Goal: Task Accomplishment & Management: Manage account settings

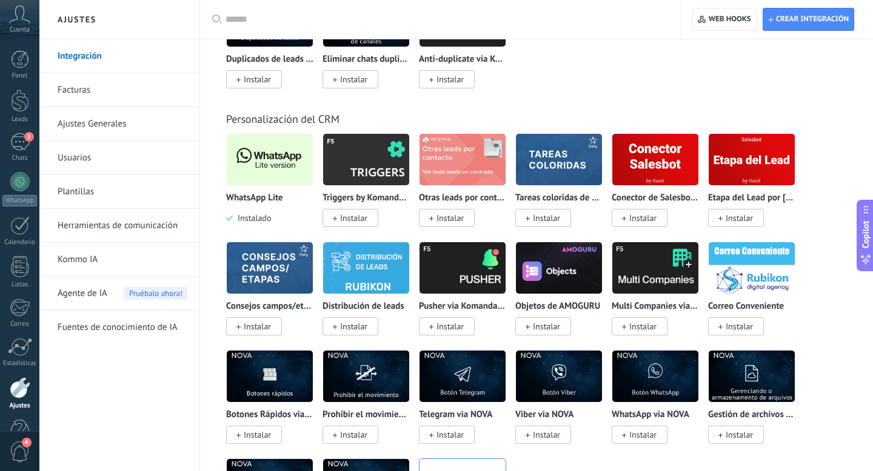
click at [276, 175] on img at bounding box center [270, 159] width 86 height 59
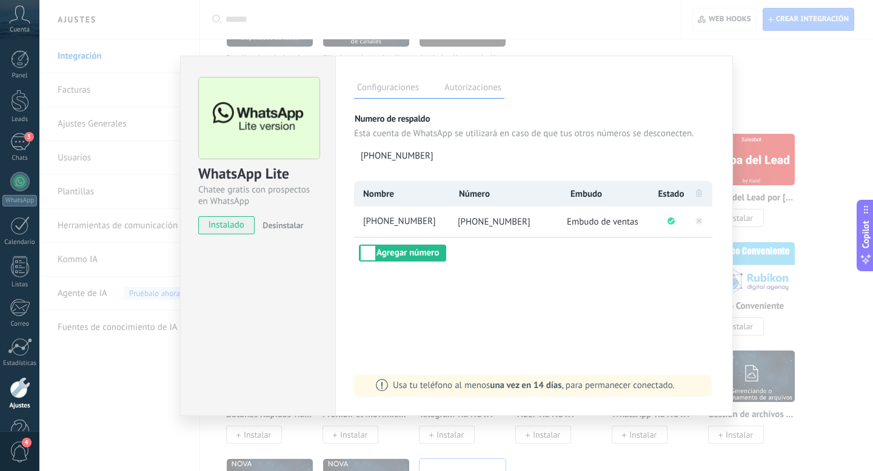
click at [109, 400] on div "WhatsApp Lite Chatee gratis con prospectos en WhatsApp instalado Desinstalar Co…" at bounding box center [455, 235] width 833 height 471
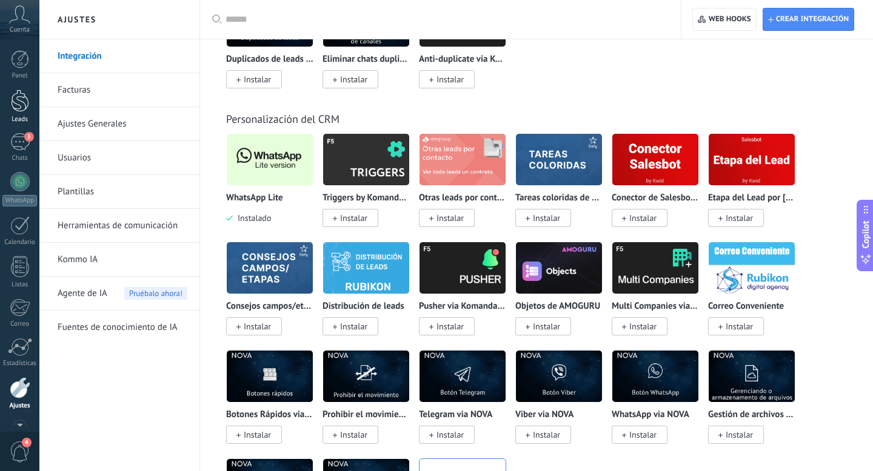
click at [25, 107] on div "Panel Leads 3 Chats WhatsApp Clientes" at bounding box center [19, 257] width 39 height 414
click at [15, 116] on div "3" at bounding box center [19, 110] width 19 height 18
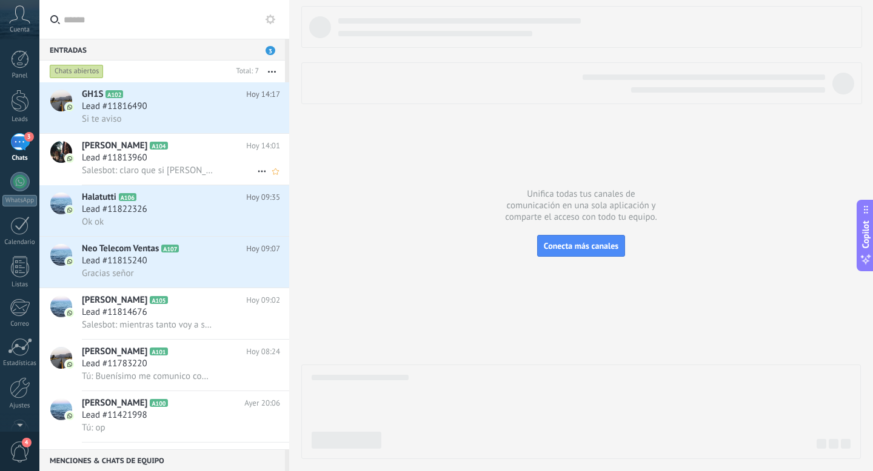
click at [153, 153] on div "[PERSON_NAME] A104 [DATE] 14:01 Lead #11813960 Salesbot: claro que si [PERSON_N…" at bounding box center [185, 159] width 207 height 51
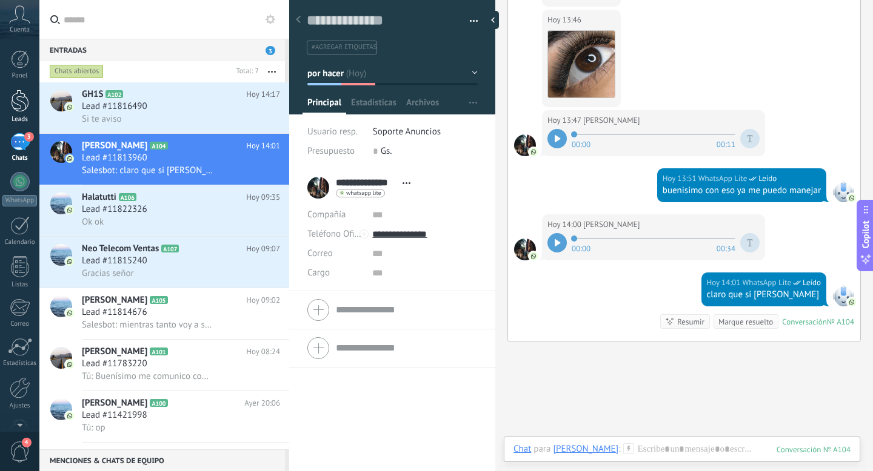
click at [22, 101] on div at bounding box center [20, 101] width 18 height 22
